Goal: Information Seeking & Learning: Learn about a topic

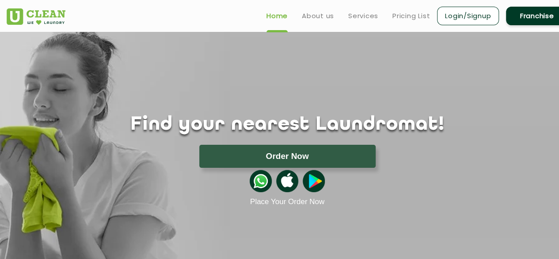
click at [531, 15] on link "Franchise" at bounding box center [537, 16] width 62 height 19
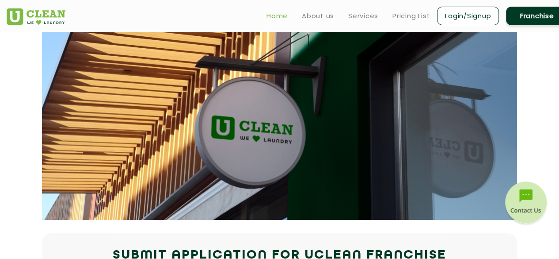
click at [274, 15] on link "Home" at bounding box center [276, 16] width 21 height 11
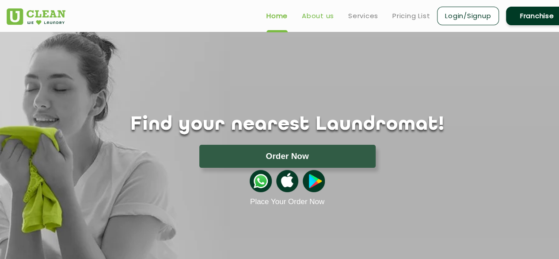
click at [327, 14] on link "About us" at bounding box center [318, 16] width 32 height 11
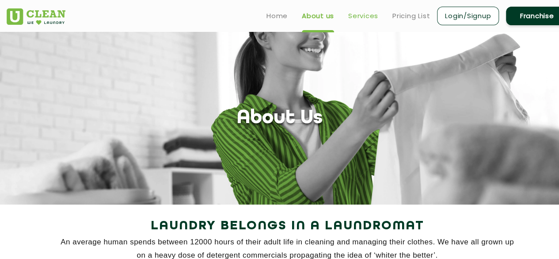
click at [366, 17] on link "Services" at bounding box center [363, 16] width 30 height 11
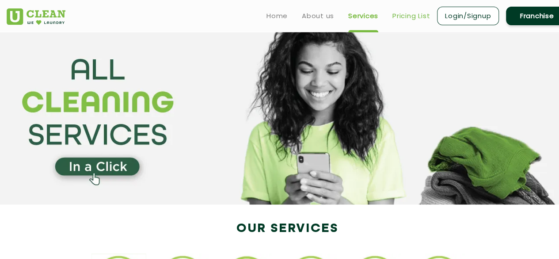
click at [407, 15] on link "Pricing List" at bounding box center [411, 16] width 38 height 11
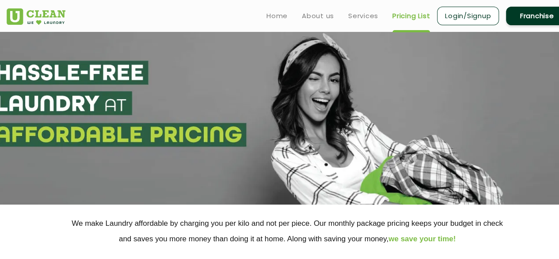
select select "0"
drag, startPoint x: 366, startPoint y: 5, endPoint x: 368, endPoint y: 10, distance: 5.6
click at [367, 5] on ul "Home About us Services Pricing List Login/Signup Franchise" at bounding box center [413, 15] width 308 height 21
click at [368, 13] on link "Services" at bounding box center [363, 16] width 30 height 11
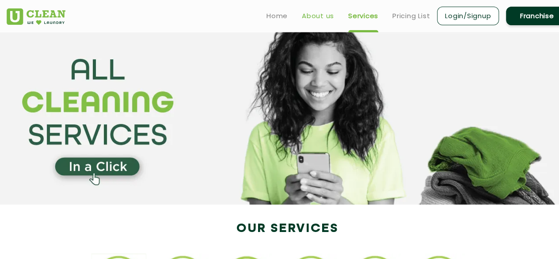
click at [306, 16] on link "About us" at bounding box center [318, 16] width 32 height 11
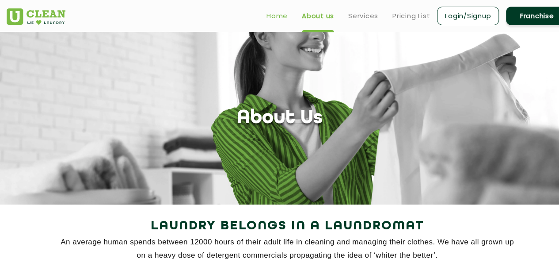
click at [285, 15] on link "Home" at bounding box center [276, 16] width 21 height 11
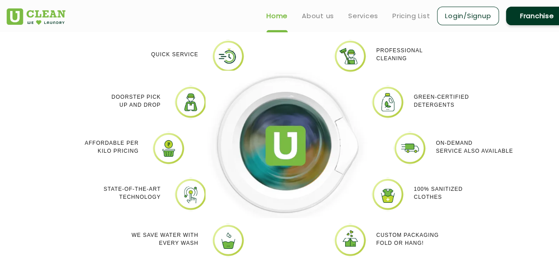
scroll to position [751, 0]
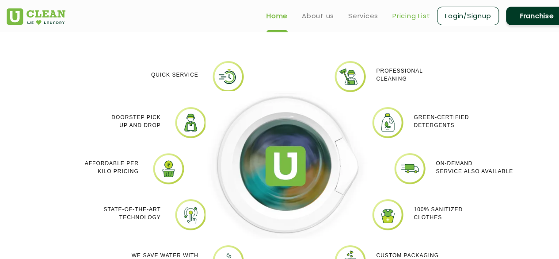
click at [402, 11] on link "Pricing List" at bounding box center [411, 16] width 38 height 11
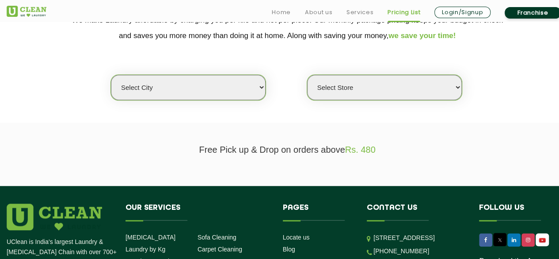
scroll to position [221, 0]
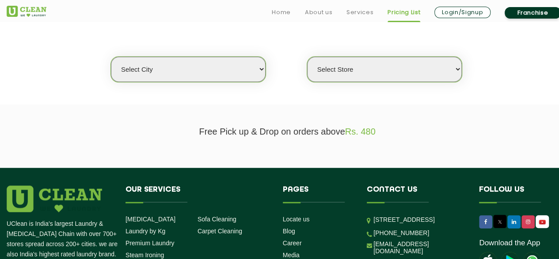
click at [247, 60] on select "Select city Aalo Agartala Agra Ahmedabad Akola Aligarh Alwar - UClean Select Am…" at bounding box center [188, 69] width 155 height 25
select select "12"
click at [111, 57] on select "Select city Aalo Agartala Agra Ahmedabad Akola Aligarh Alwar - UClean Select Am…" at bounding box center [188, 69] width 155 height 25
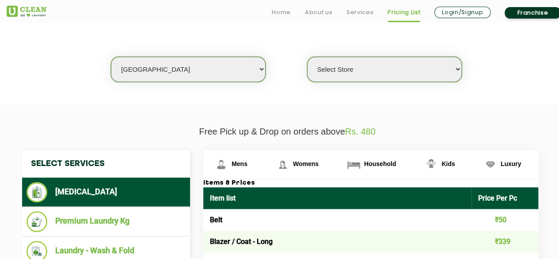
click at [366, 65] on select "Select Store UClean Shivranjani" at bounding box center [384, 69] width 155 height 25
select select "25"
click at [307, 57] on select "Select Store UClean Shivranjani" at bounding box center [384, 69] width 155 height 25
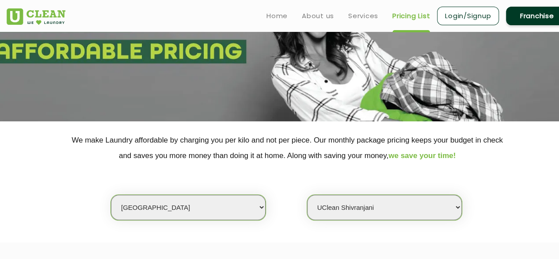
scroll to position [0, 0]
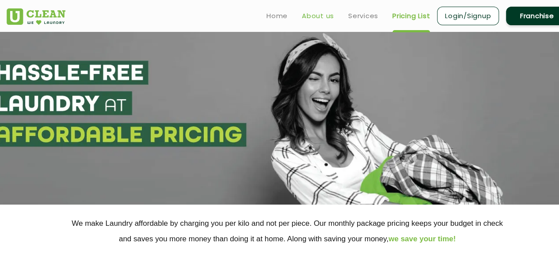
click at [313, 16] on link "About us" at bounding box center [318, 16] width 32 height 11
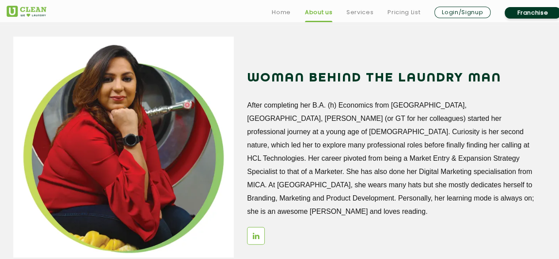
scroll to position [1061, 0]
